Goal: Information Seeking & Learning: Understand process/instructions

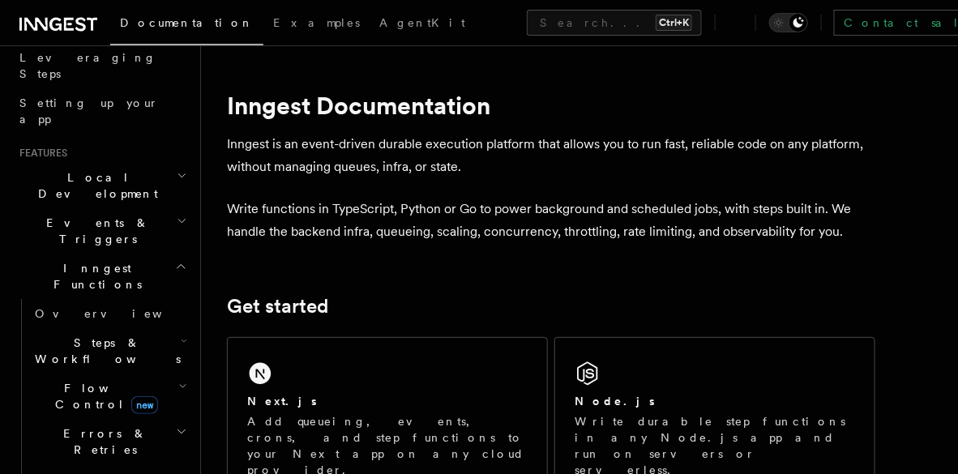
scroll to position [243, 0]
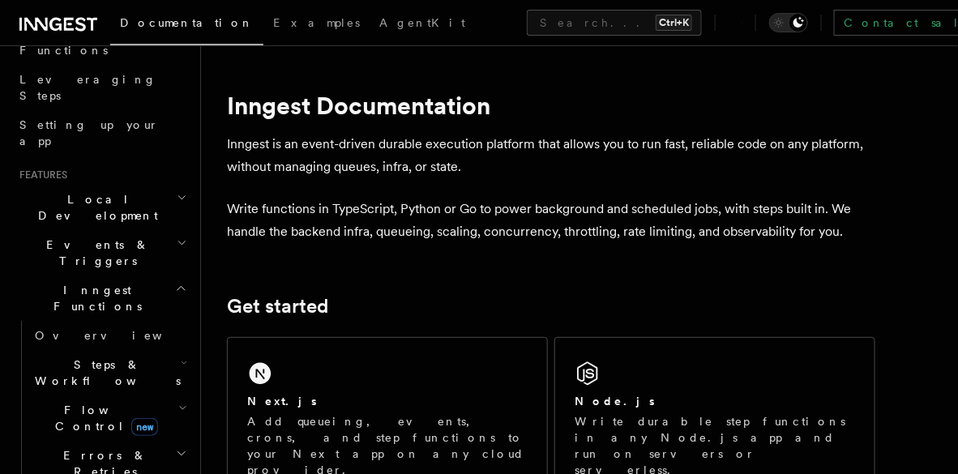
click at [142, 276] on h2 "Inngest Functions" at bounding box center [102, 298] width 178 height 45
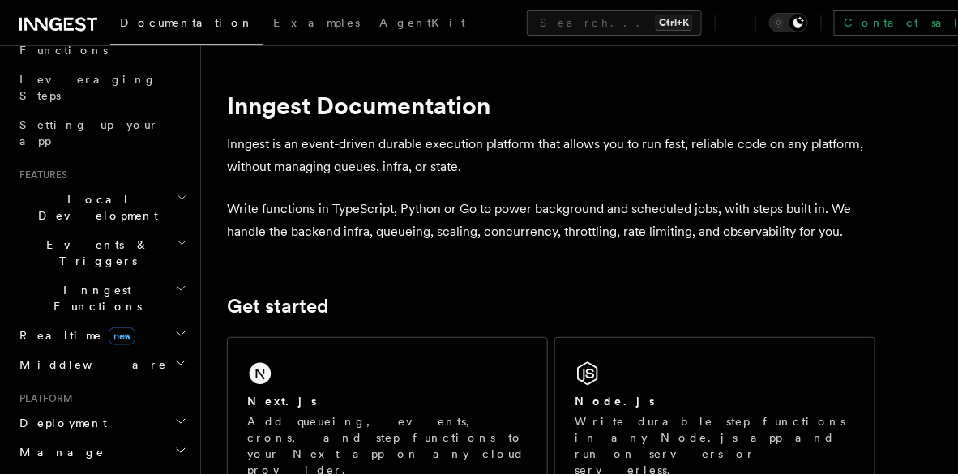
click at [143, 276] on h2 "Inngest Functions" at bounding box center [102, 298] width 178 height 45
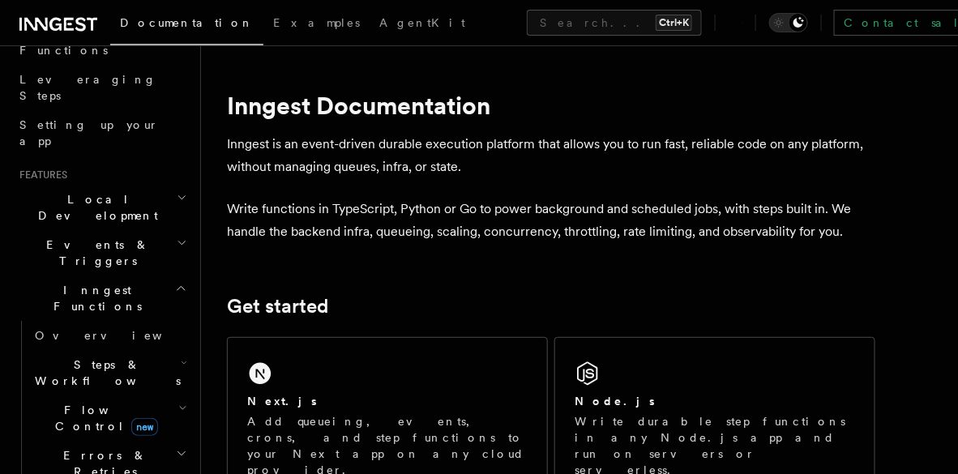
click at [83, 357] on span "Steps & Workflows" at bounding box center [104, 373] width 152 height 32
click at [97, 321] on link "Overview" at bounding box center [109, 335] width 162 height 29
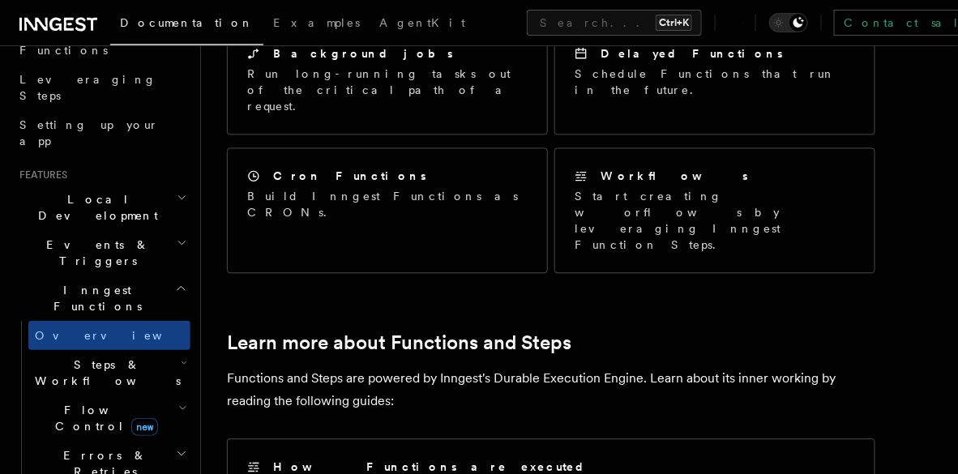
scroll to position [965, 0]
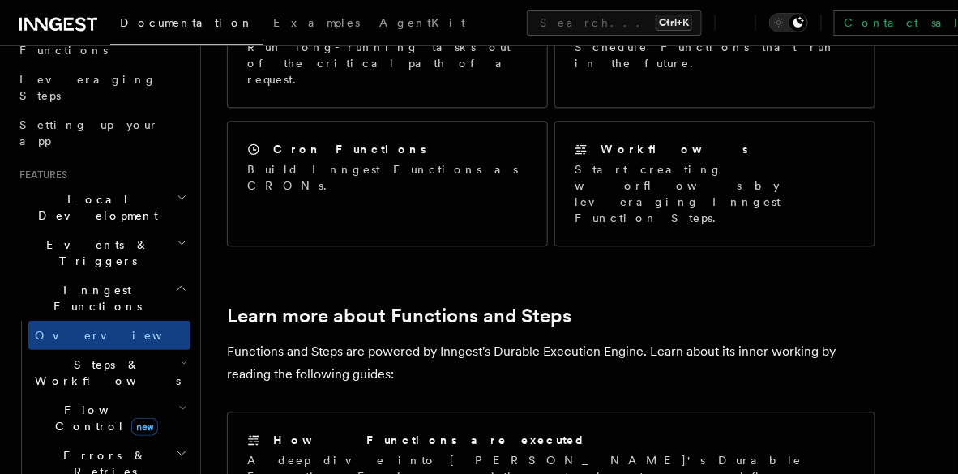
click at [143, 350] on h2 "Steps & Workflows" at bounding box center [109, 372] width 162 height 45
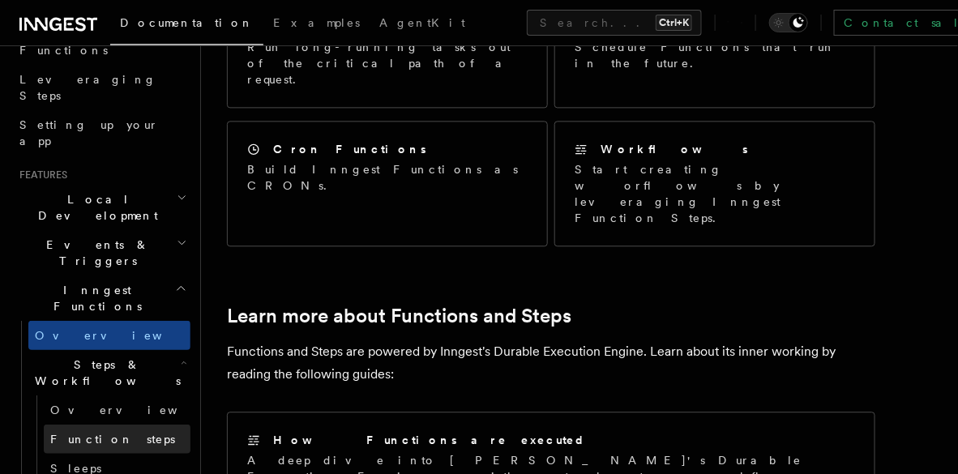
click at [104, 433] on span "Function steps" at bounding box center [112, 439] width 125 height 13
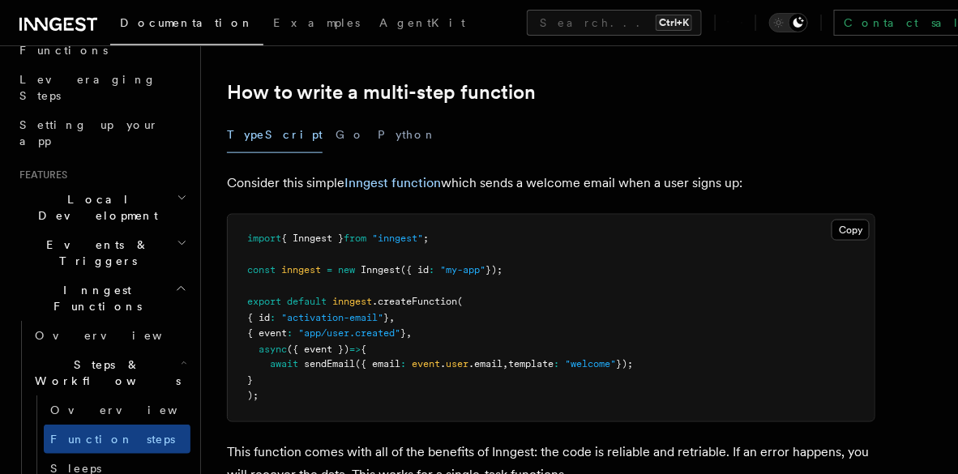
scroll to position [571, 0]
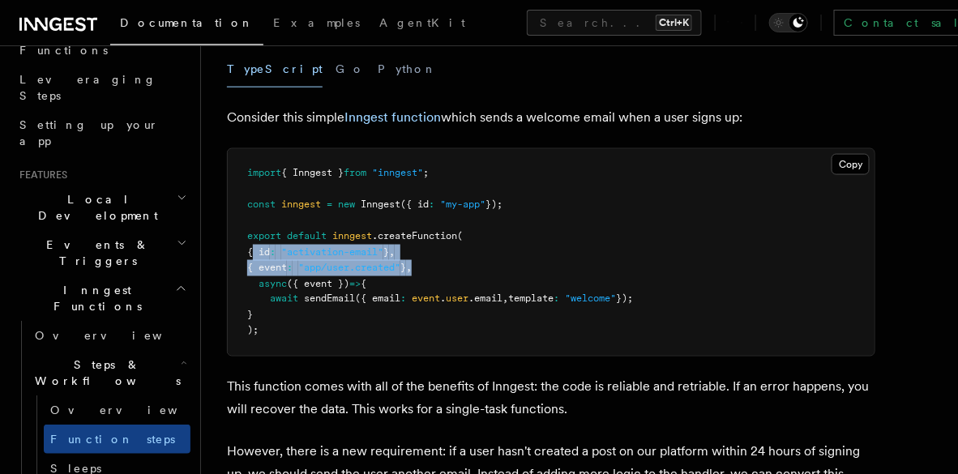
drag, startPoint x: 254, startPoint y: 247, endPoint x: 442, endPoint y: 261, distance: 188.6
click at [442, 261] on pre "import { Inngest } from "inngest" ; const inngest = new Inngest ({ id : "my-app…" at bounding box center [551, 252] width 647 height 207
copy code "{ id : "activation-email" } , { event : "app/user.created" } ,"
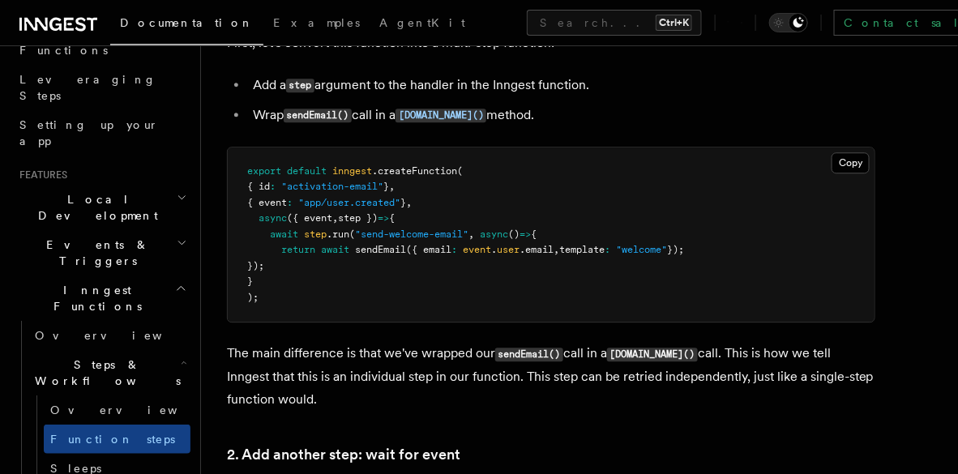
scroll to position [1119, 0]
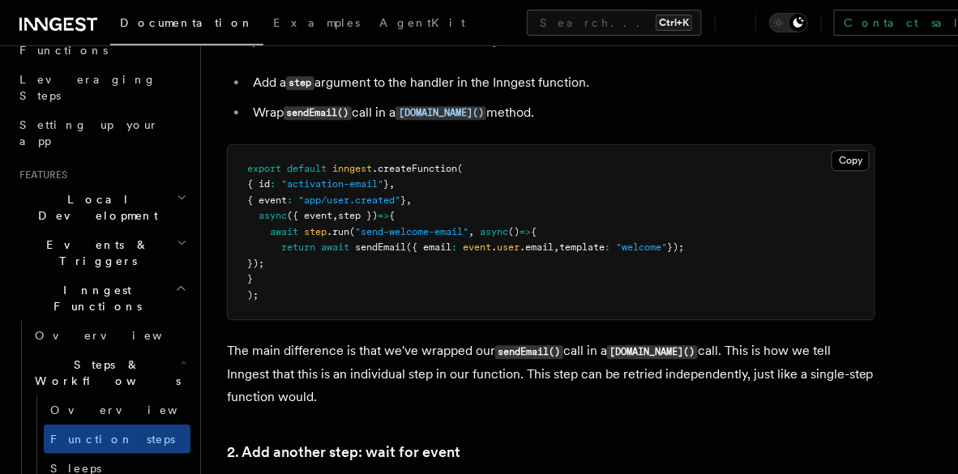
drag, startPoint x: 259, startPoint y: 215, endPoint x: 293, endPoint y: 277, distance: 70.7
click at [293, 277] on pre "export default inngest .createFunction ( { id : "activation-email" } , { event …" at bounding box center [551, 232] width 647 height 175
copy code "async ({ event , step }) => { await step .run ( "send-welcome-email" , async ()…"
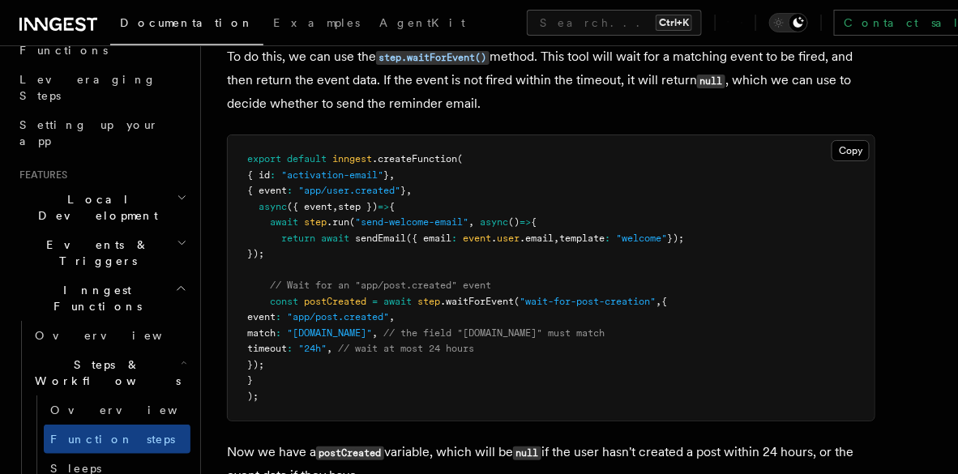
scroll to position [1681, 0]
